Goal: Transaction & Acquisition: Book appointment/travel/reservation

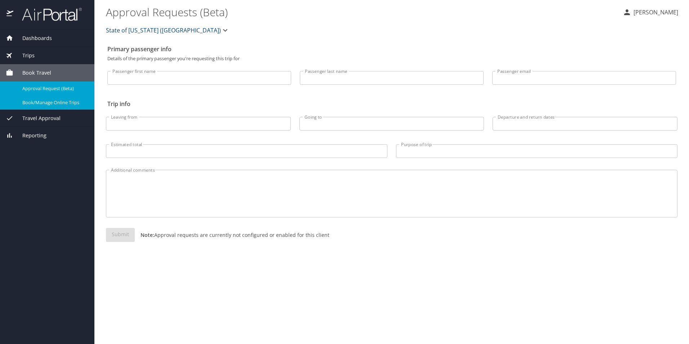
click at [46, 103] on span "Book/Manage Online Trips" at bounding box center [53, 102] width 63 height 7
click at [32, 53] on span "Trips" at bounding box center [23, 55] width 21 height 8
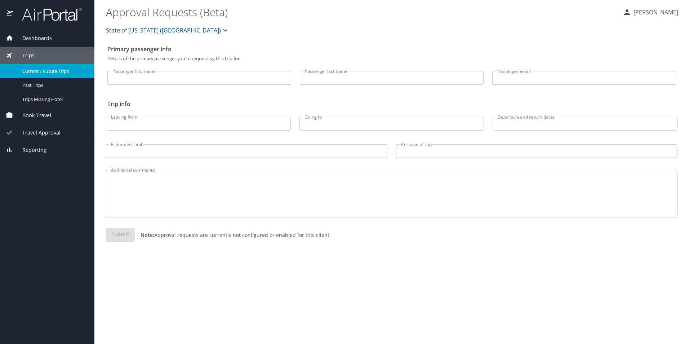
click at [41, 68] on span "Current / Future Trips" at bounding box center [53, 71] width 63 height 7
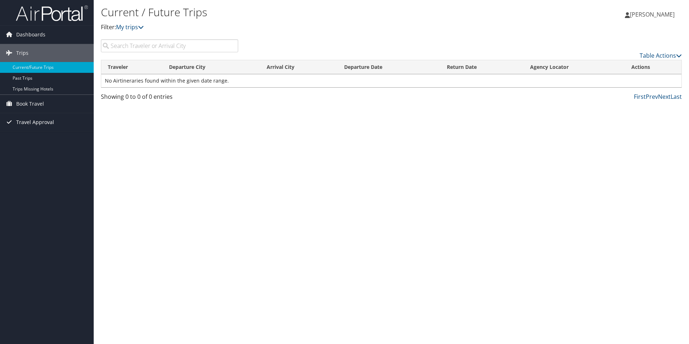
click at [45, 120] on span "Travel Approval" at bounding box center [35, 122] width 38 height 18
click at [44, 143] on link "Approved Trips" at bounding box center [47, 147] width 94 height 11
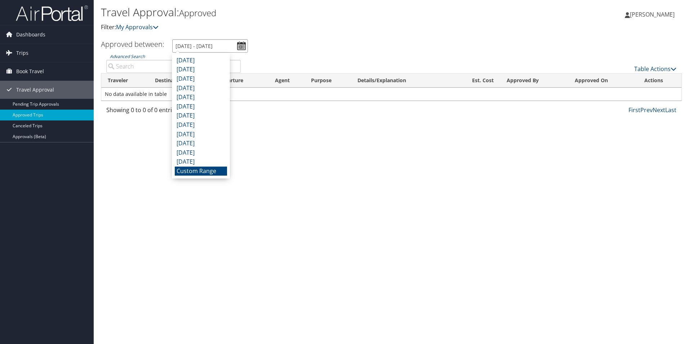
click at [244, 44] on input "[DATE] - [DATE]" at bounding box center [210, 45] width 76 height 13
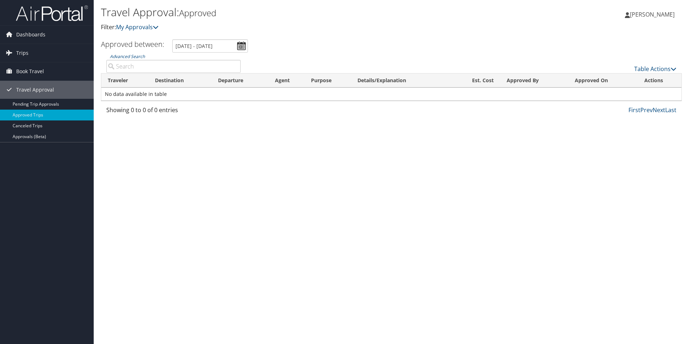
click at [288, 144] on div "Travel Approval: Approved Filter: My Approvals [PERSON_NAME] [PERSON_NAME] My S…" at bounding box center [391, 172] width 595 height 344
click at [34, 104] on link "Pending Trip Approvals" at bounding box center [47, 104] width 94 height 11
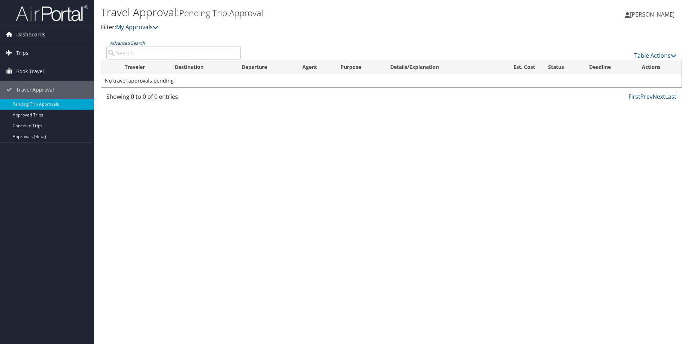
click at [30, 33] on span "Dashboards" at bounding box center [30, 35] width 29 height 18
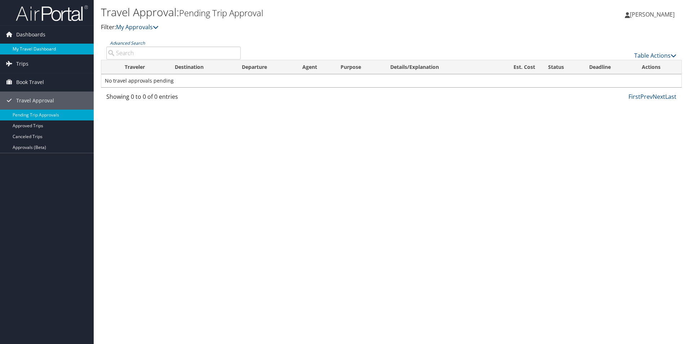
click at [31, 46] on link "My Travel Dashboard" at bounding box center [47, 49] width 94 height 11
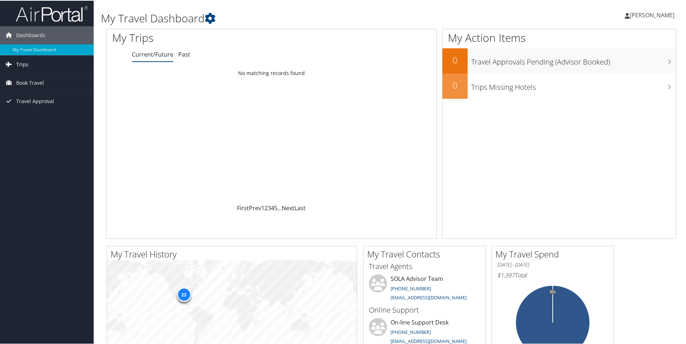
click at [21, 63] on span "Trips" at bounding box center [22, 64] width 12 height 18
click at [31, 134] on span "Travel Approval" at bounding box center [35, 133] width 38 height 18
click at [27, 112] on span "Book Travel" at bounding box center [30, 115] width 28 height 18
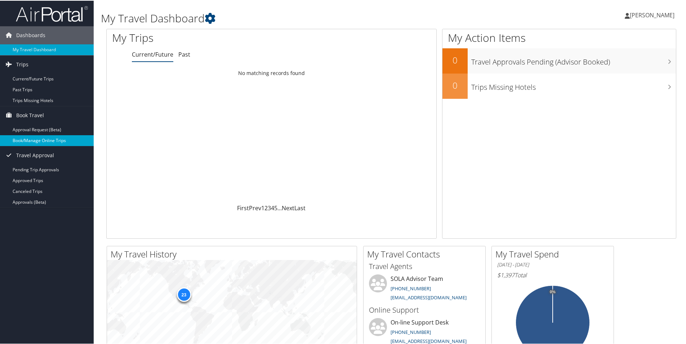
click at [43, 139] on link "Book/Manage Online Trips" at bounding box center [47, 139] width 94 height 11
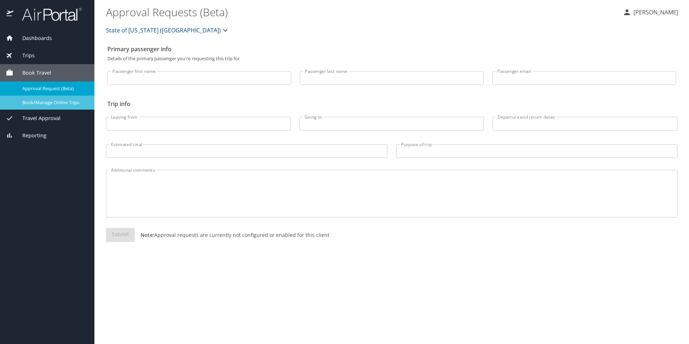
click at [51, 100] on span "Book/Manage Online Trips" at bounding box center [53, 102] width 63 height 7
